Goal: Obtain resource: Download file/media

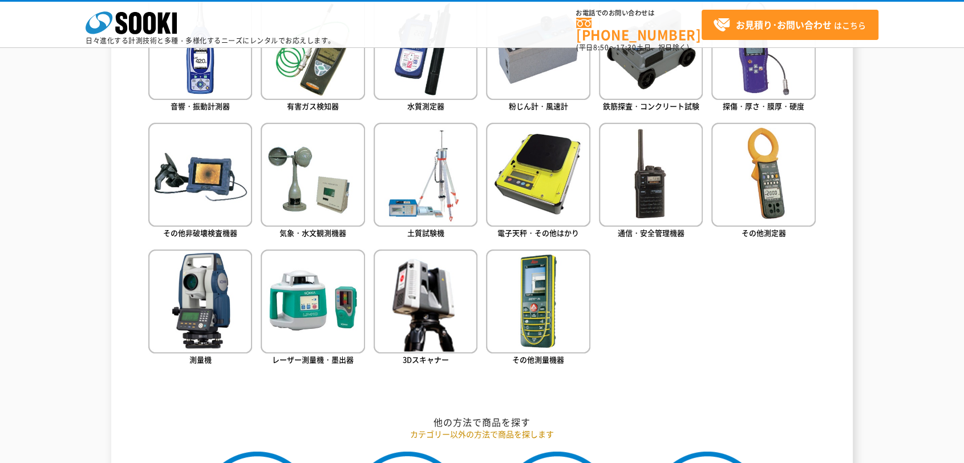
scroll to position [507, 0]
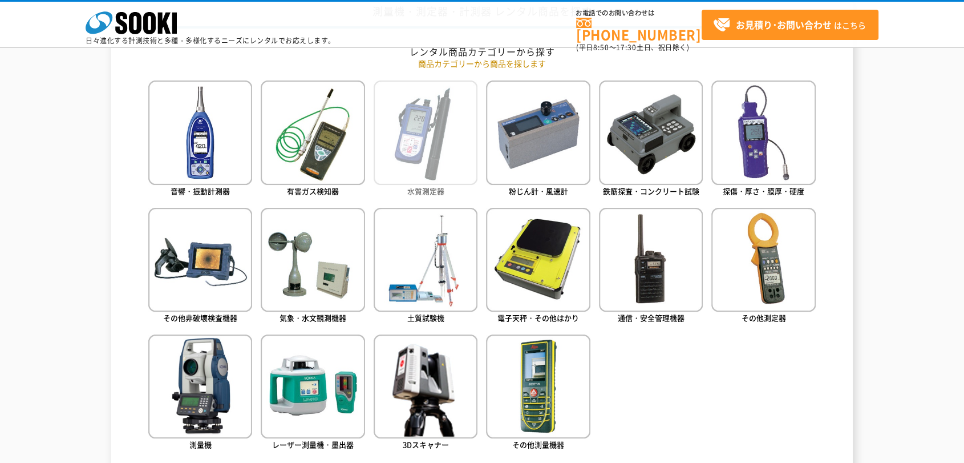
click at [443, 133] on img at bounding box center [426, 132] width 104 height 104
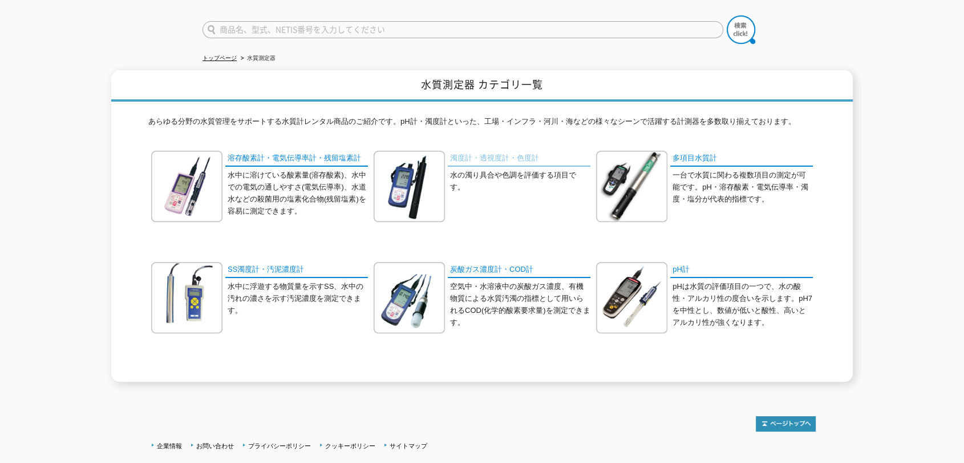
scroll to position [154, 0]
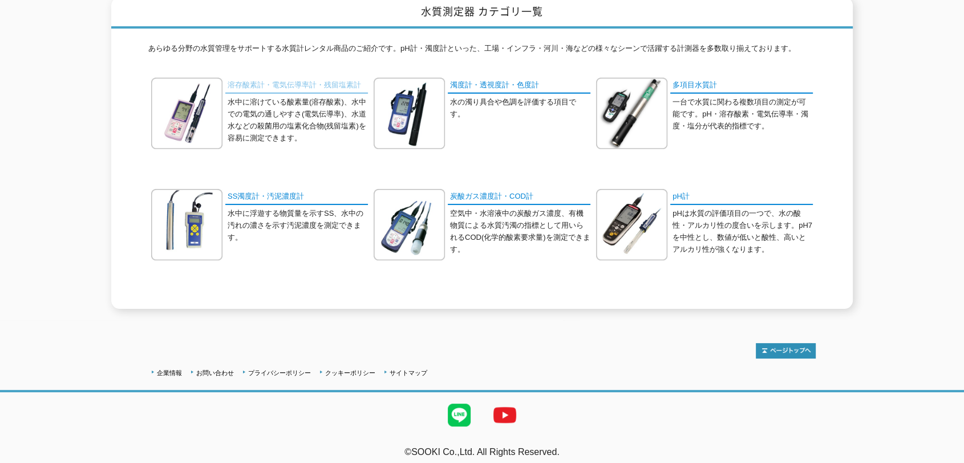
click at [288, 78] on link "溶存酸素計・電気伝導率計・残留塩素計" at bounding box center [296, 86] width 143 height 17
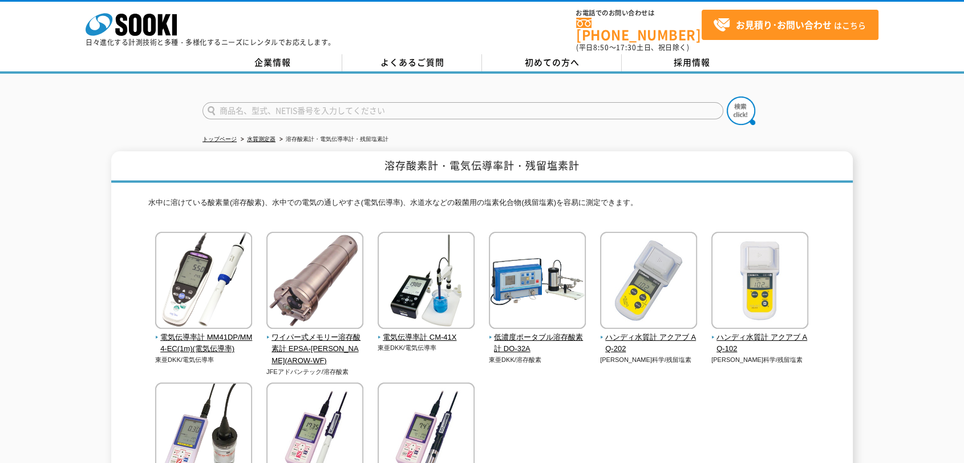
scroll to position [192, 0]
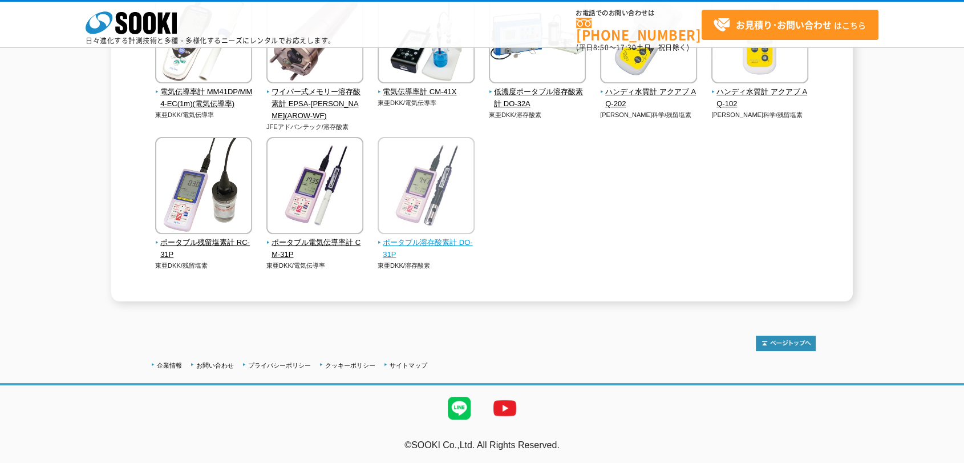
click at [452, 239] on span "ポータブル溶存酸素計 DO-31P" at bounding box center [427, 249] width 98 height 24
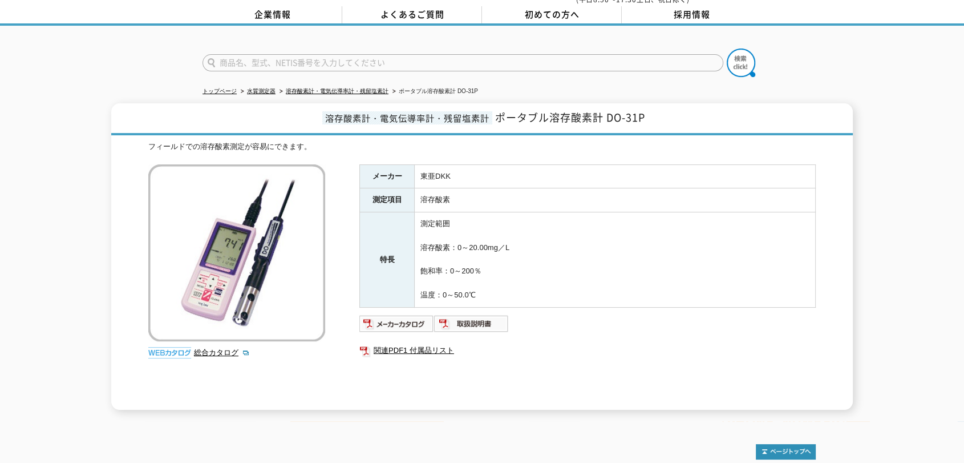
scroll to position [84, 0]
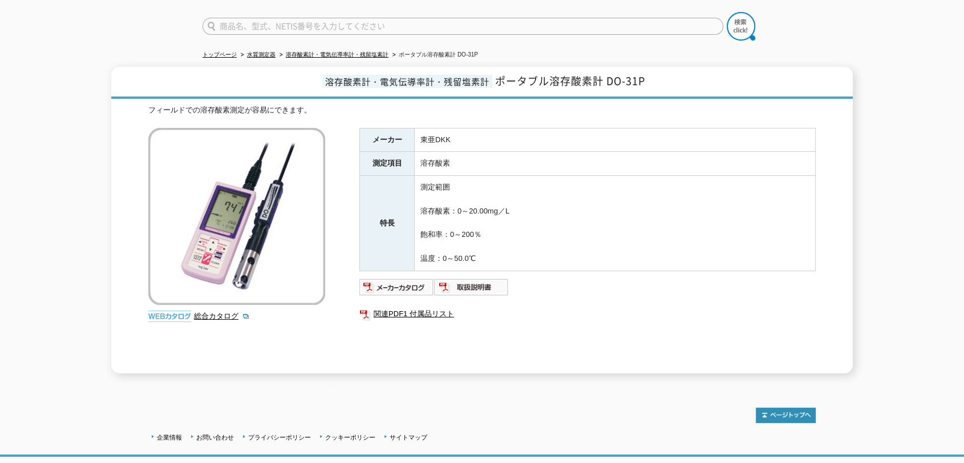
click at [602, 205] on td "測定範囲 溶存酸素：0～20.00mg／L 飽和率：0～200％ 温度：0～50.0℃" at bounding box center [615, 223] width 401 height 95
click at [425, 306] on link "関連PDF1 付属品リスト" at bounding box center [587, 313] width 456 height 15
click at [613, 315] on ul "関連PDF1 付属品リスト" at bounding box center [587, 314] width 456 height 26
click at [388, 280] on img at bounding box center [396, 287] width 75 height 18
